Goal: Navigation & Orientation: Find specific page/section

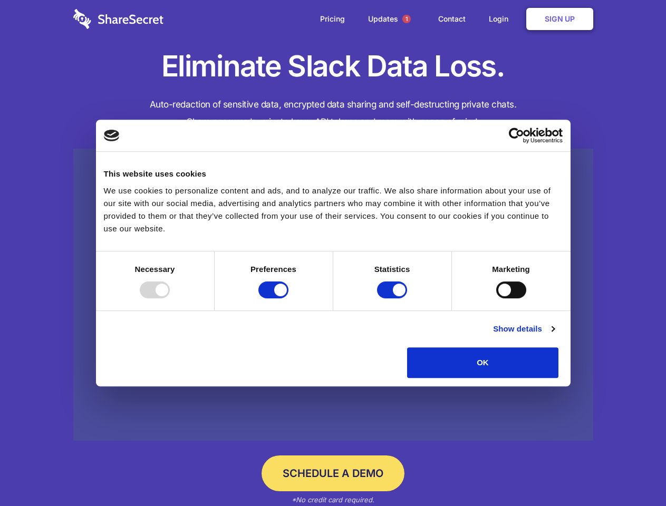
click at [170, 298] on div at bounding box center [155, 289] width 30 height 17
click at [288, 298] on input "Preferences" at bounding box center [273, 289] width 30 height 17
checkbox input "false"
click at [393, 298] on input "Statistics" at bounding box center [392, 289] width 30 height 17
checkbox input "false"
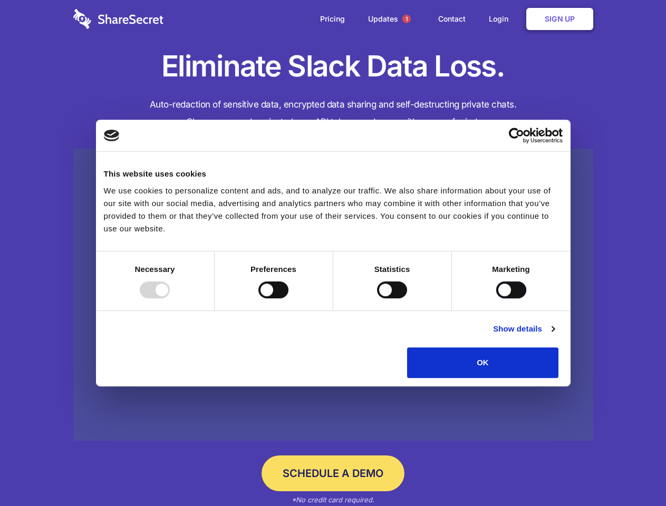
click at [496, 298] on input "Marketing" at bounding box center [511, 289] width 30 height 17
checkbox input "true"
click at [554, 335] on link "Show details" at bounding box center [523, 329] width 61 height 13
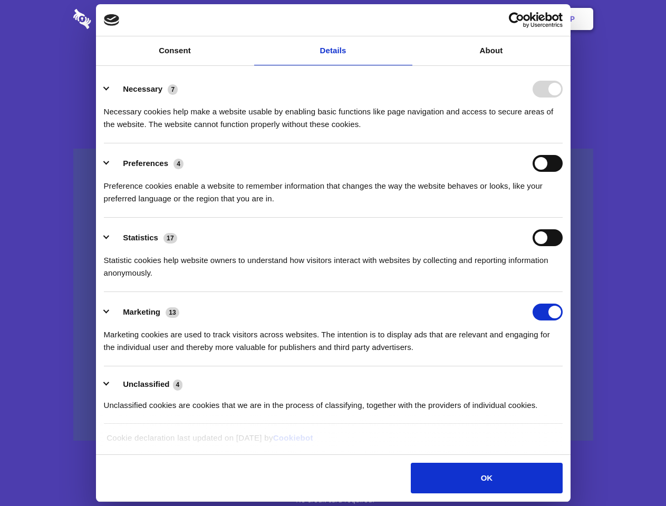
click at [562, 143] on li "Necessary 7 Necessary cookies help make a website usable by enabling basic func…" at bounding box center [333, 106] width 459 height 74
click at [406, 19] on span "1" at bounding box center [406, 19] width 8 height 8
